Goal: Task Accomplishment & Management: Manage account settings

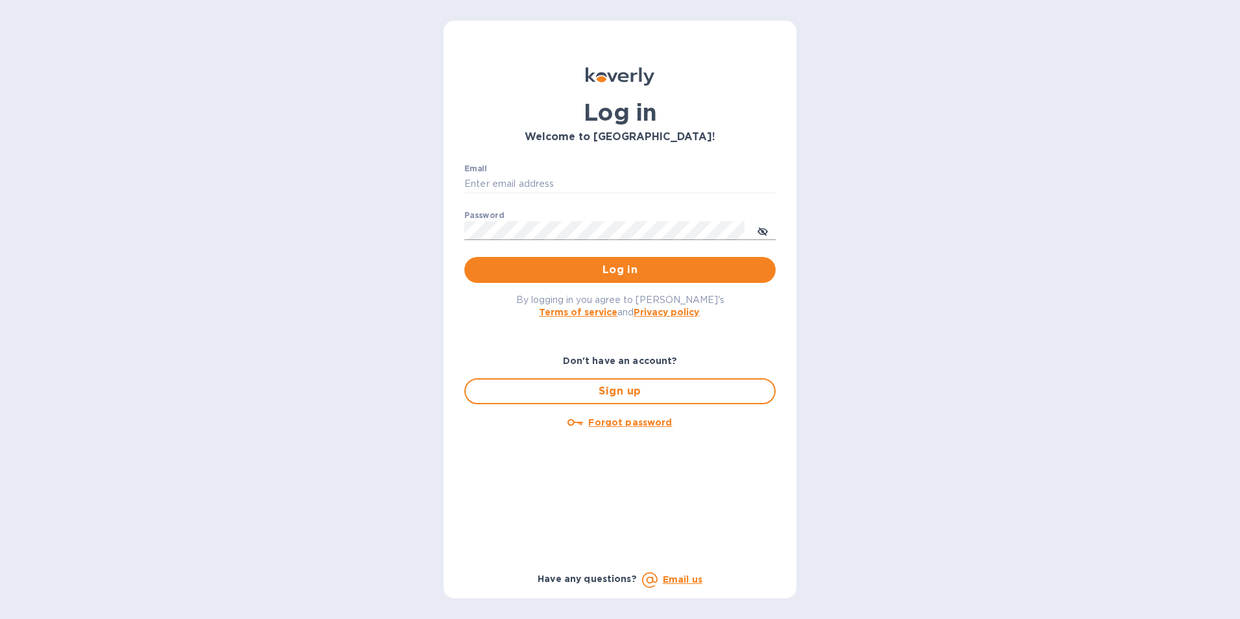
type input "[EMAIL_ADDRESS][DOMAIN_NAME]"
click at [768, 231] on button "toggle password visibility" at bounding box center [763, 230] width 26 height 26
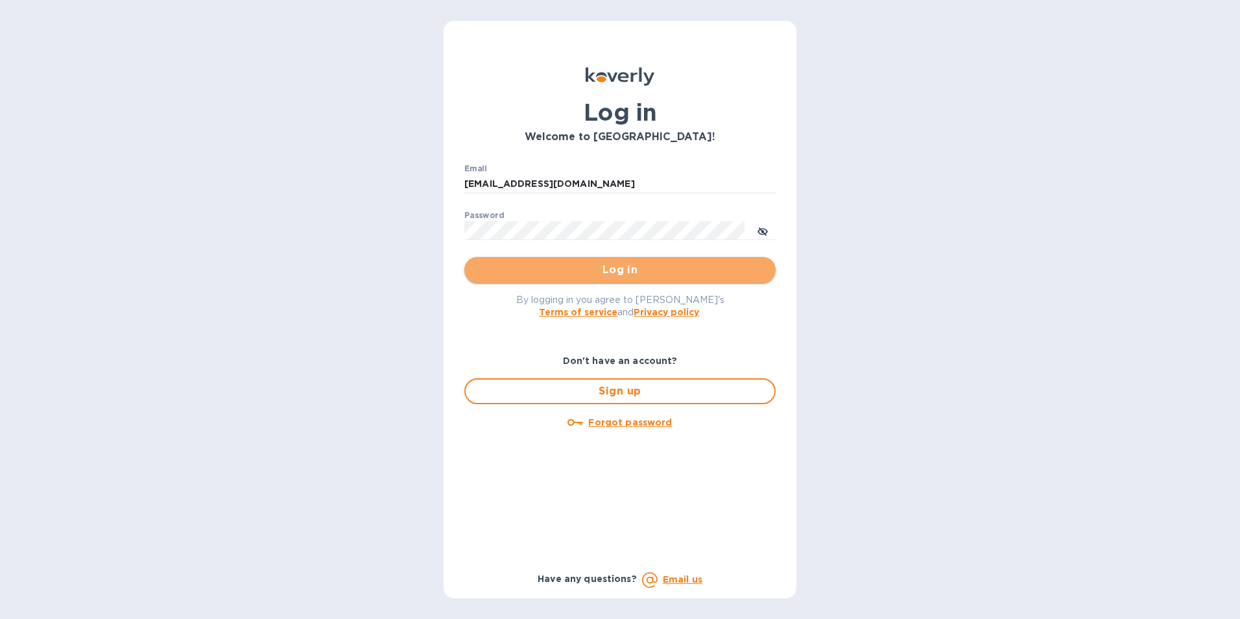
click at [627, 266] on span "Log in" at bounding box center [620, 270] width 290 height 16
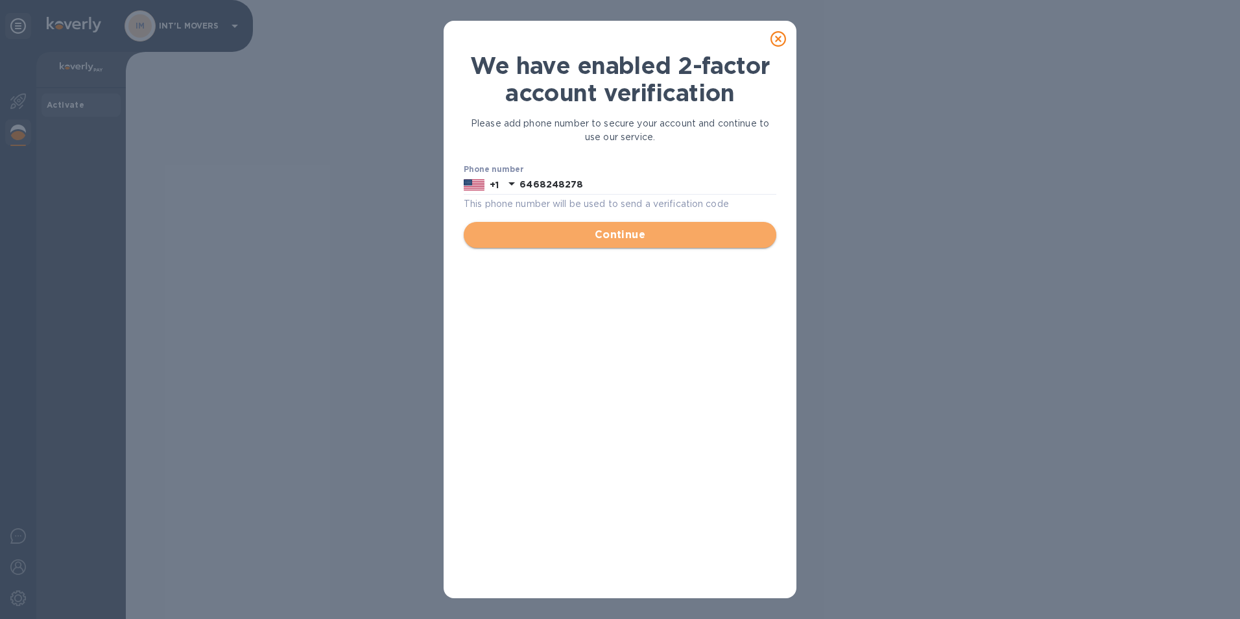
click at [611, 235] on span "Continue" at bounding box center [620, 235] width 292 height 16
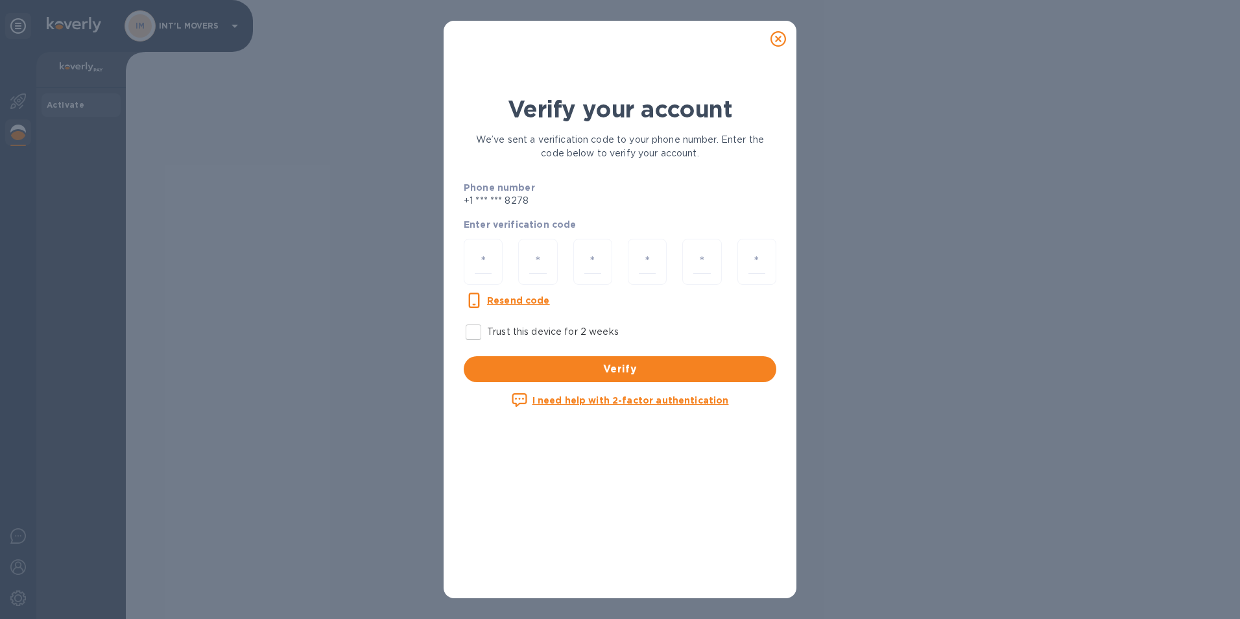
click at [521, 303] on u "Resend code" at bounding box center [518, 300] width 63 height 10
click at [523, 300] on u "Resend code" at bounding box center [518, 300] width 63 height 10
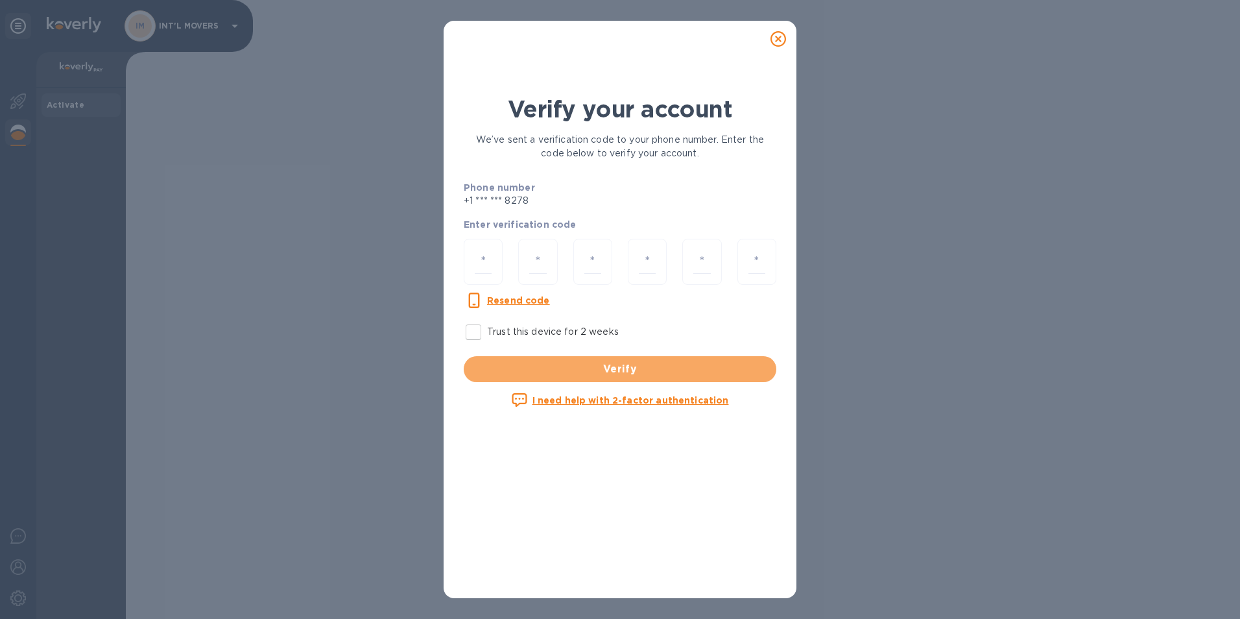
click at [609, 368] on span "Verify" at bounding box center [620, 369] width 292 height 16
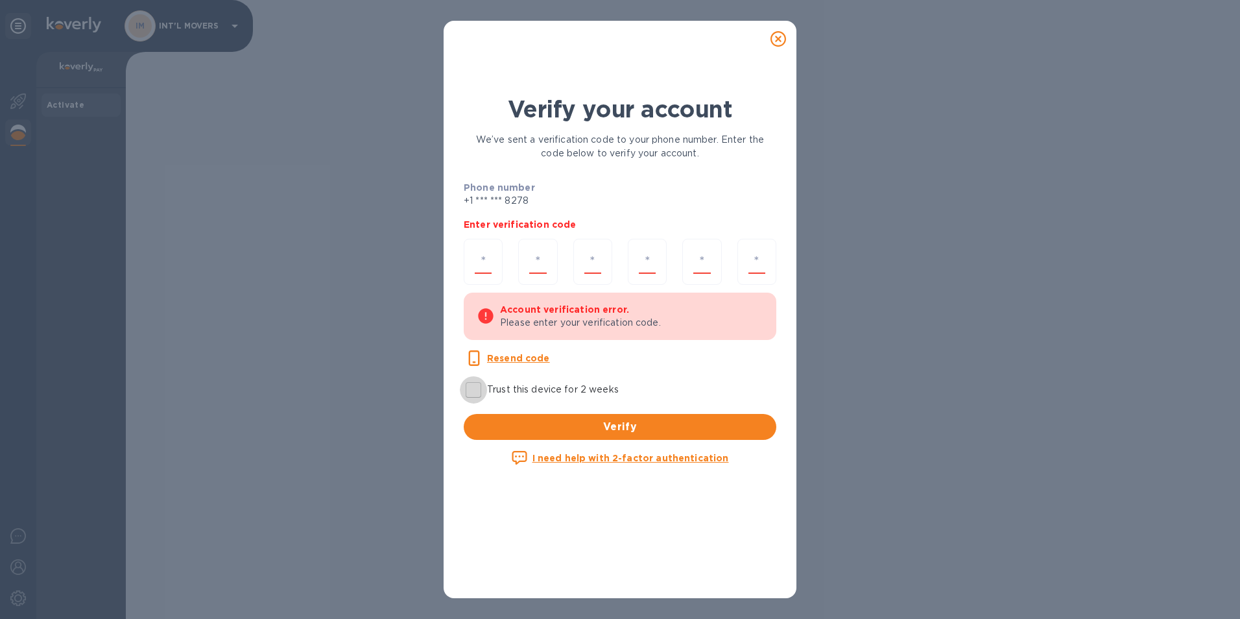
click at [473, 393] on input "Trust this device for 2 weeks" at bounding box center [473, 389] width 27 height 27
checkbox input "true"
click at [652, 258] on input "number" at bounding box center [647, 262] width 17 height 24
drag, startPoint x: 501, startPoint y: 224, endPoint x: 561, endPoint y: 235, distance: 61.4
click at [502, 224] on p "Enter verification code" at bounding box center [620, 224] width 313 height 13
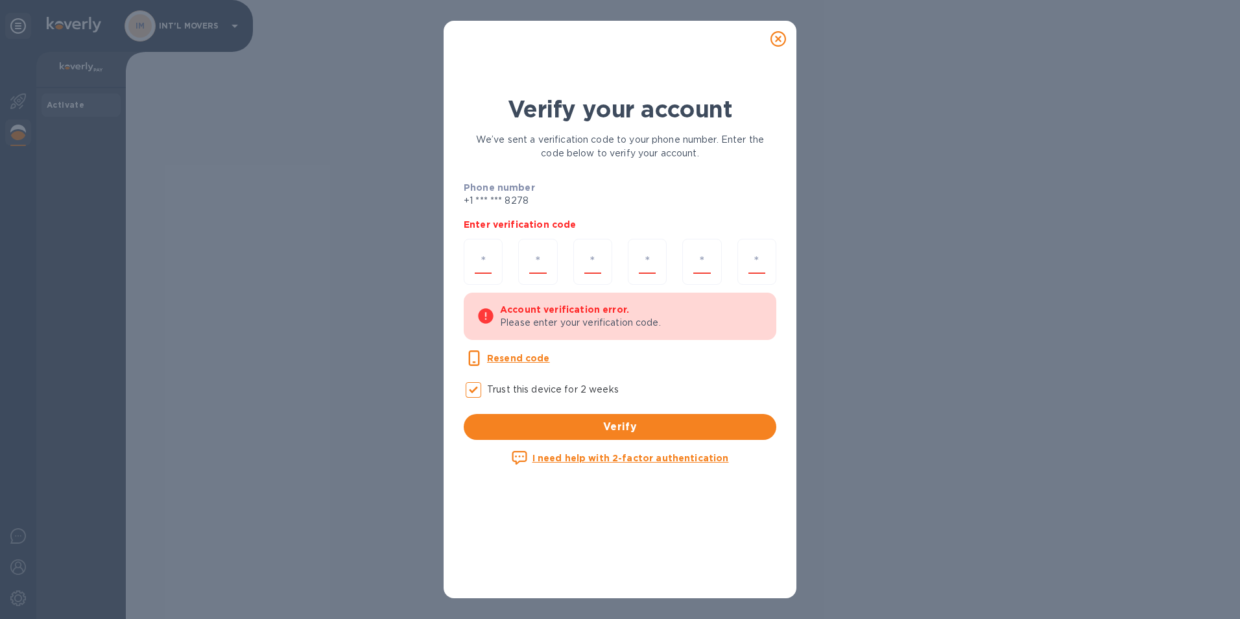
click at [779, 40] on icon at bounding box center [778, 39] width 16 height 16
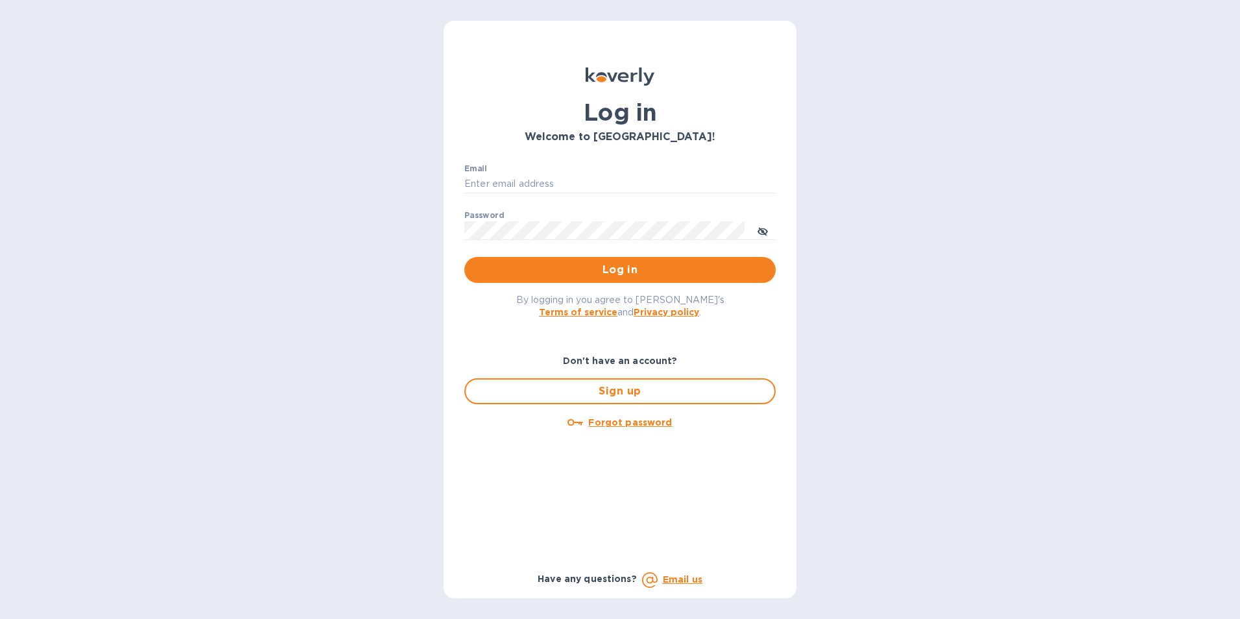
type input "[EMAIL_ADDRESS][DOMAIN_NAME]"
